Goal: Find specific page/section: Find specific page/section

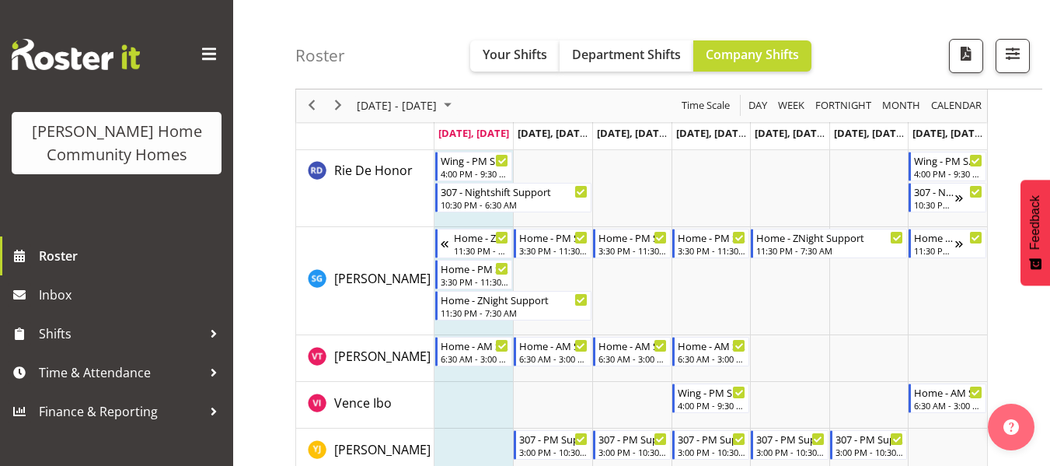
scroll to position [2290, 0]
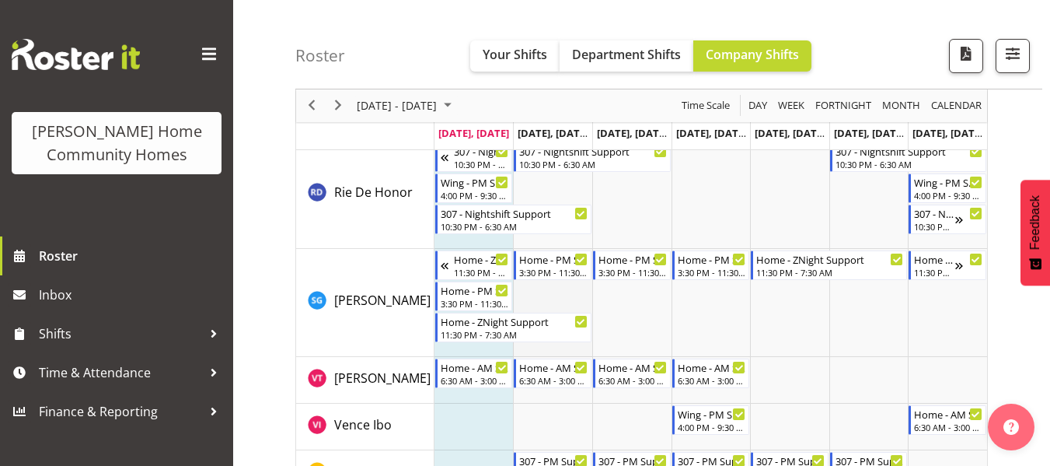
click at [568, 303] on td "Timeline Week of August 11, 2025" at bounding box center [552, 303] width 79 height 108
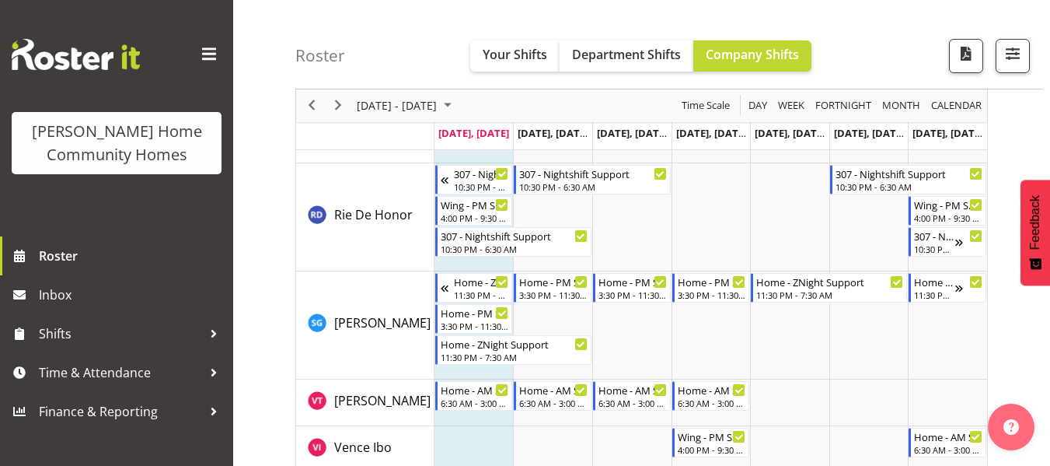
scroll to position [2334, 0]
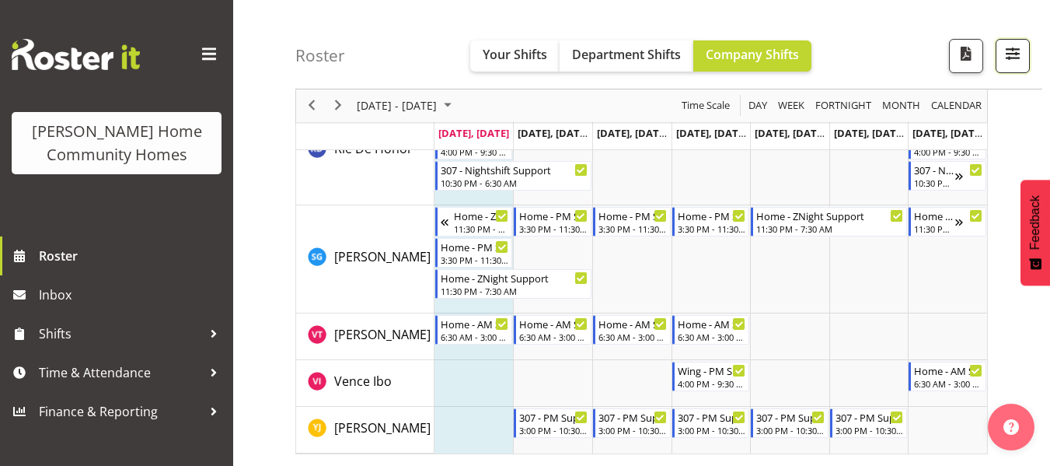
click at [1004, 47] on span "button" at bounding box center [1012, 54] width 20 height 20
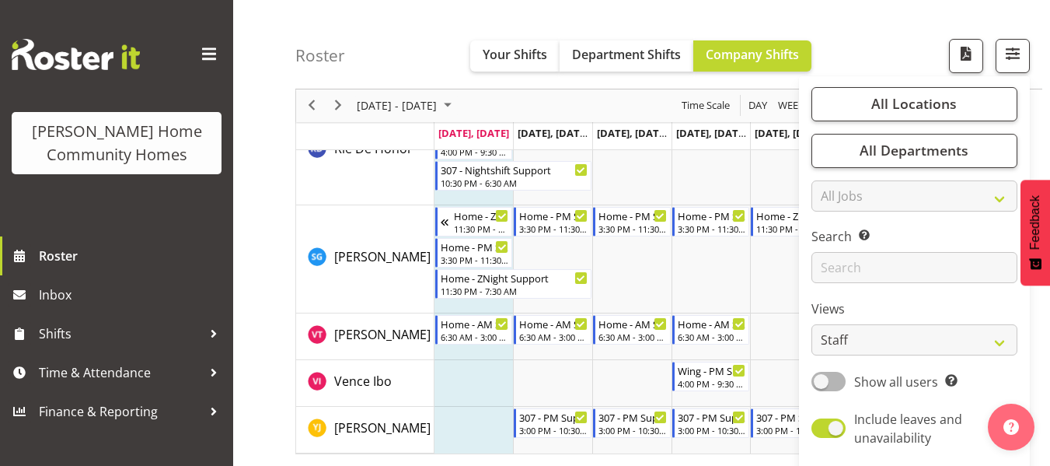
click at [866, 56] on div "Roster Your Shifts Department Shifts Company Shifts All Locations Clear [STREET…" at bounding box center [668, 44] width 747 height 89
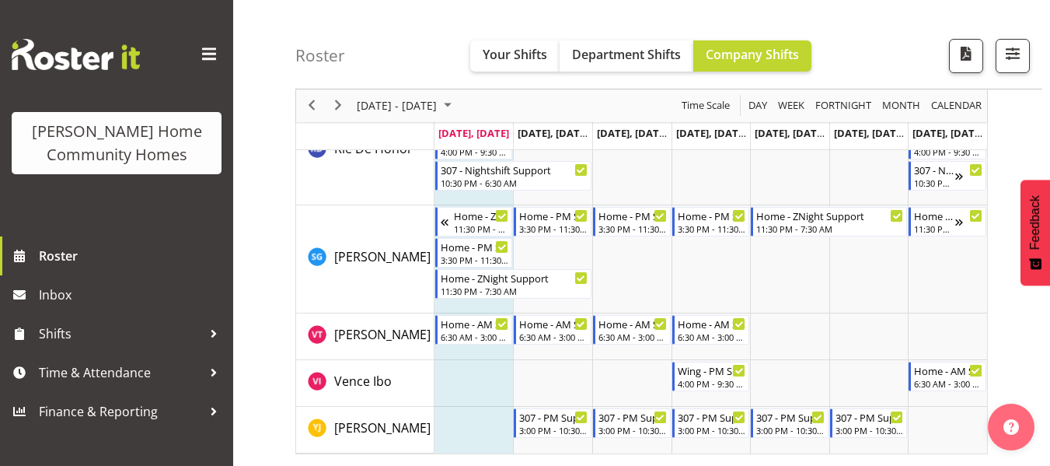
click at [204, 60] on span at bounding box center [209, 54] width 25 height 25
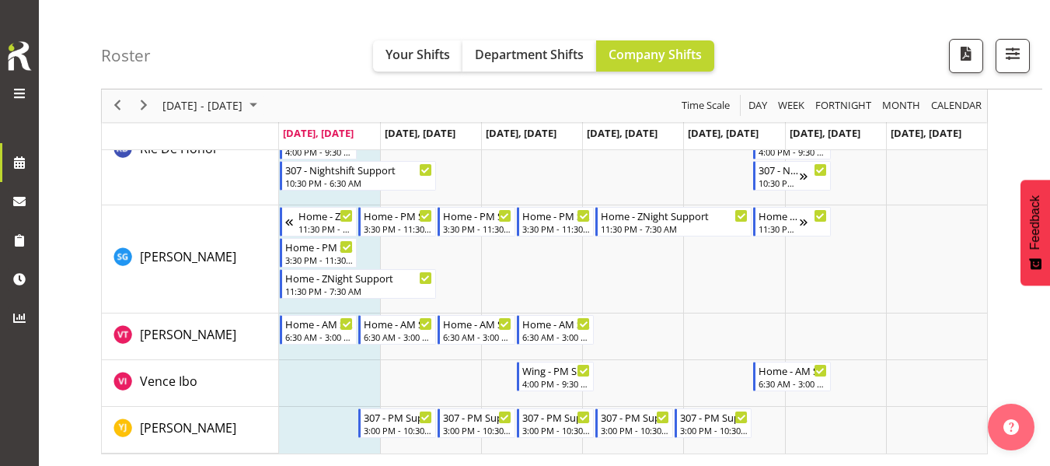
scroll to position [2027, 0]
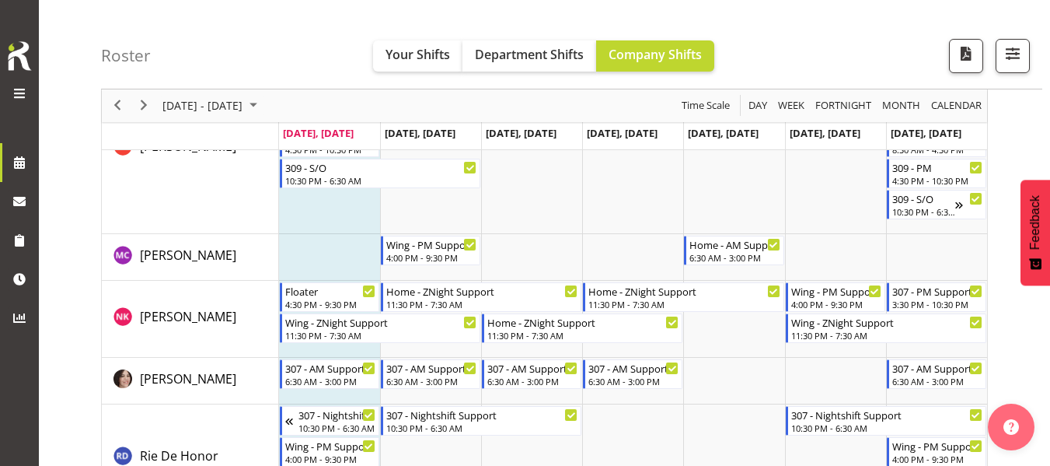
click at [15, 85] on span at bounding box center [19, 93] width 19 height 19
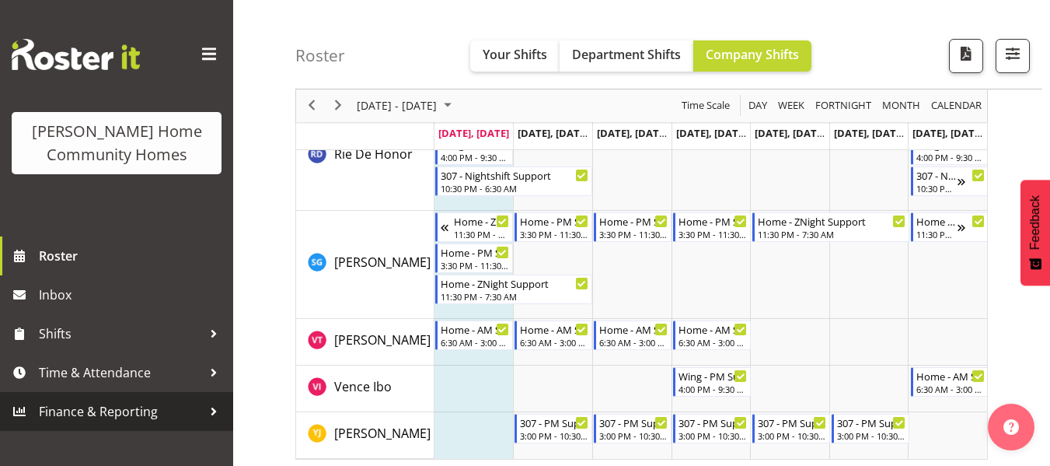
scroll to position [2345, 0]
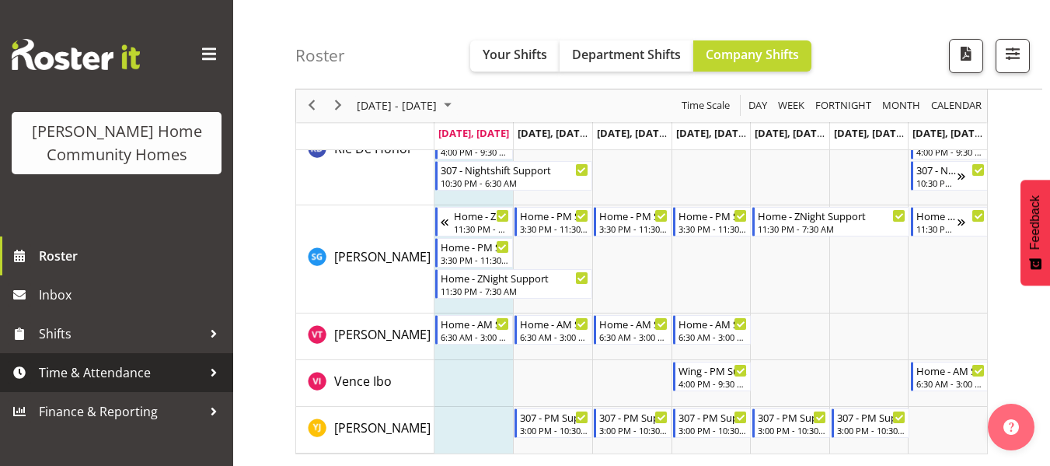
click at [121, 384] on span "Time & Attendance" at bounding box center [120, 372] width 163 height 23
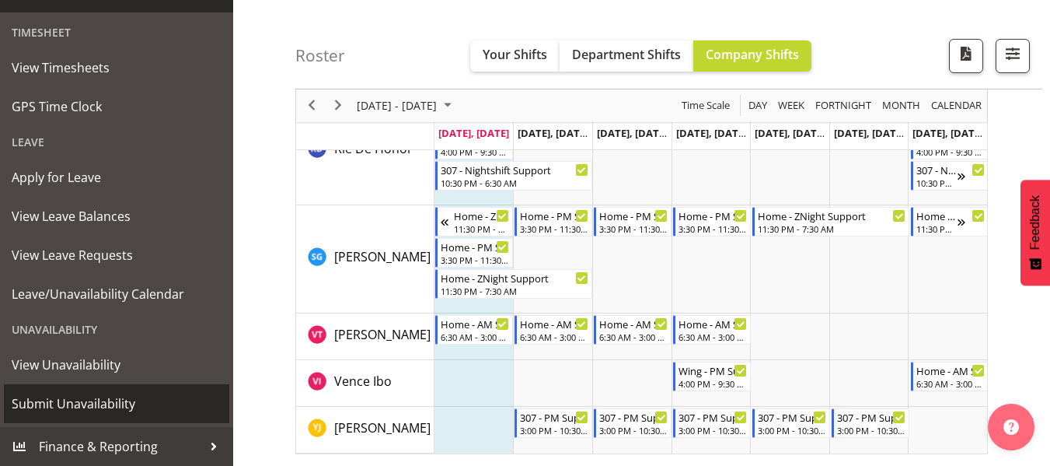
scroll to position [0, 0]
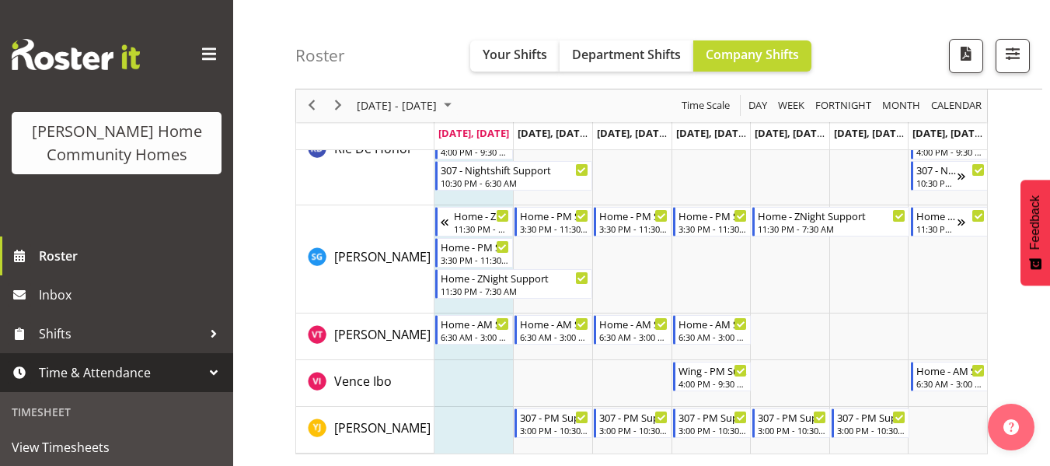
click at [204, 45] on span at bounding box center [209, 54] width 25 height 25
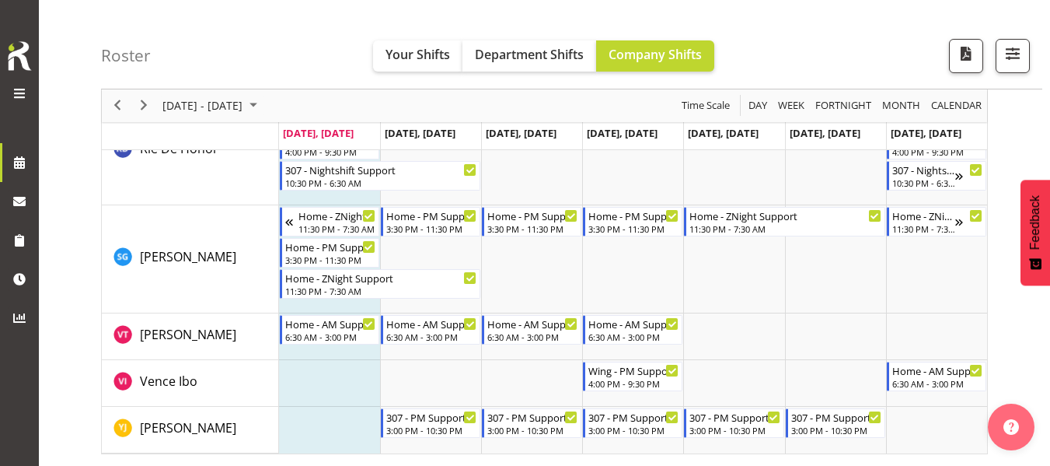
scroll to position [2027, 0]
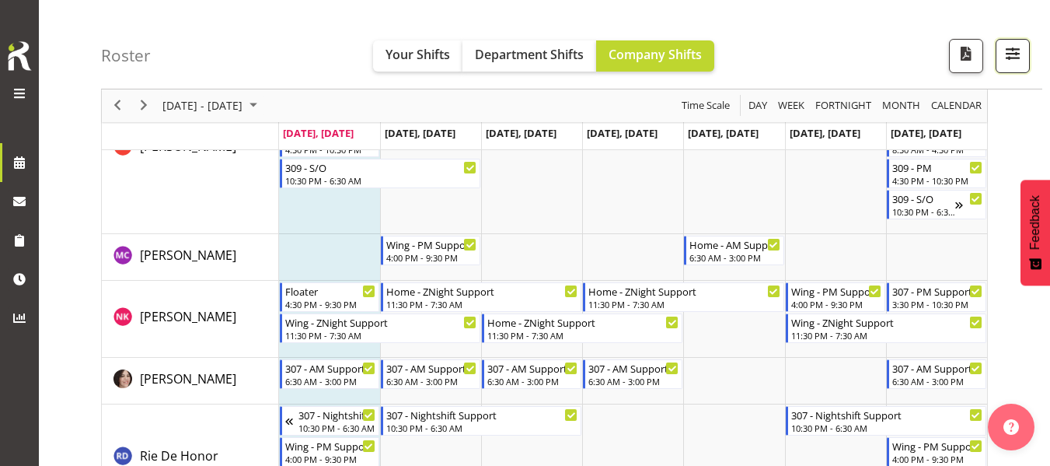
click at [1003, 62] on span "button" at bounding box center [1012, 54] width 20 height 20
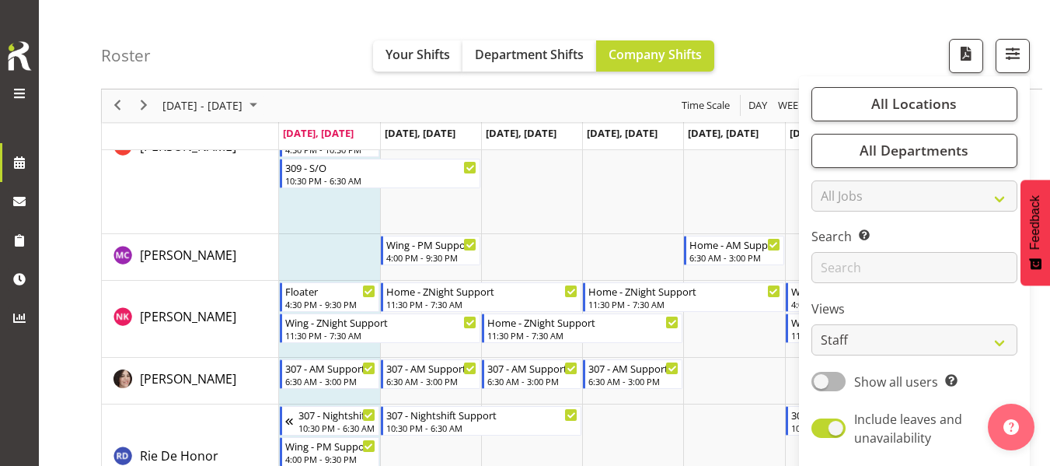
click at [888, 55] on div "Roster Your Shifts Department Shifts Company Shifts All Locations Clear [STREET…" at bounding box center [571, 44] width 941 height 89
